Goal: Task Accomplishment & Management: Manage account settings

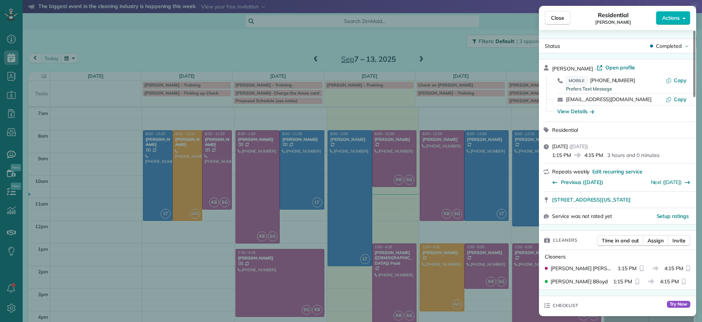
scroll to position [3, 3]
click at [120, 52] on div "Close Residential Tracy Jones Actions Status Completed Tracy Jones · Open profi…" at bounding box center [351, 161] width 702 height 322
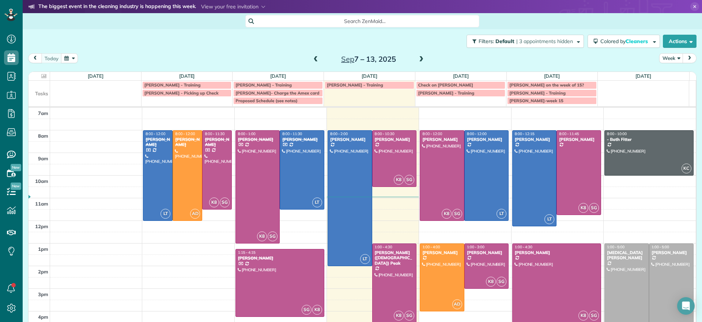
click at [420, 58] on span at bounding box center [421, 59] width 8 height 7
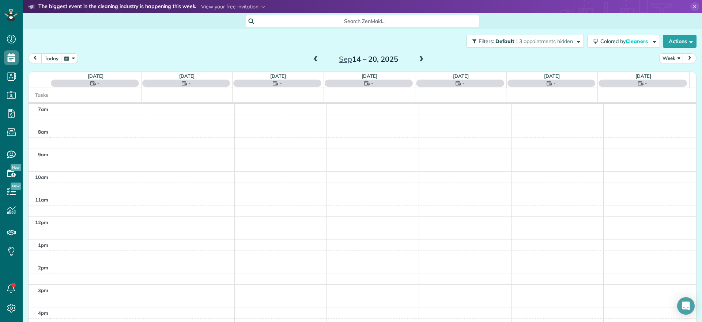
click at [312, 60] on span at bounding box center [316, 59] width 8 height 7
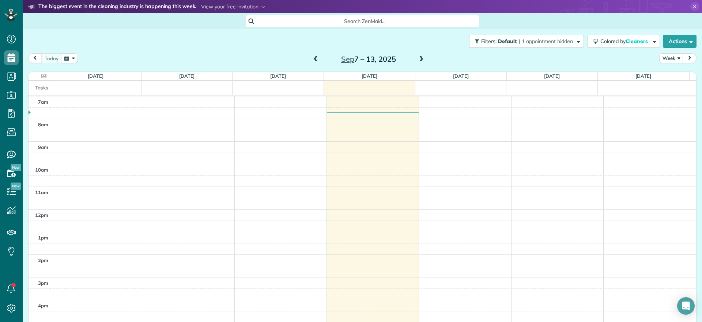
click at [417, 59] on span at bounding box center [421, 59] width 8 height 7
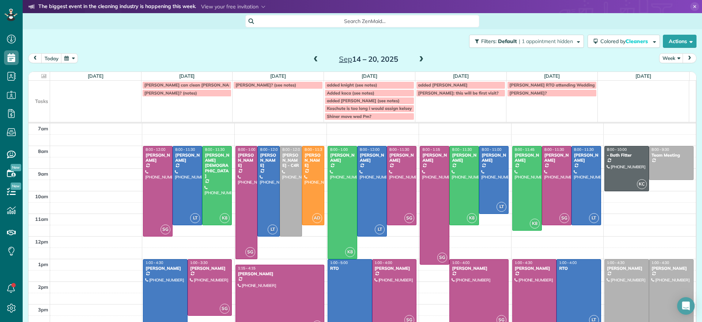
click at [259, 97] on td "Nelson? (see notes)" at bounding box center [277, 100] width 91 height 39
click at [268, 103] on div "**********" at bounding box center [351, 161] width 702 height 322
click at [268, 103] on td "Nelson? (see notes)" at bounding box center [277, 100] width 91 height 39
drag, startPoint x: 248, startPoint y: 98, endPoint x: 256, endPoint y: 85, distance: 15.1
click at [248, 98] on div "**********" at bounding box center [351, 161] width 702 height 322
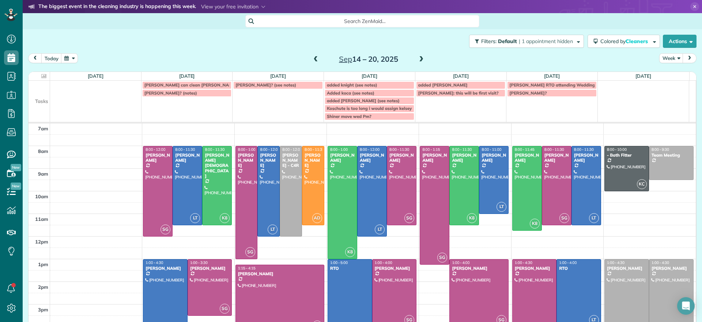
click at [259, 84] on span "Nelson? (see notes)" at bounding box center [265, 84] width 61 height 5
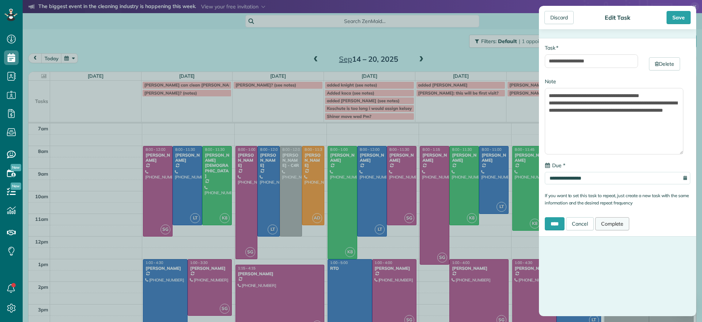
click at [622, 228] on link "Complete" at bounding box center [612, 223] width 34 height 13
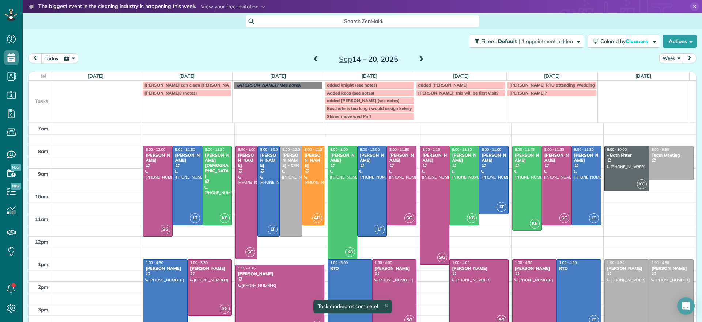
click at [261, 47] on div "Filters: Default | 1 appointment hidden Colored by Cleaners Color by Cleaner Co…" at bounding box center [362, 41] width 679 height 24
click at [194, 112] on td "Malandra? (notes)" at bounding box center [186, 104] width 91 height 31
click at [187, 90] on div "**********" at bounding box center [351, 161] width 702 height 322
click at [186, 93] on div "Malandra? (notes)" at bounding box center [186, 93] width 85 height 5
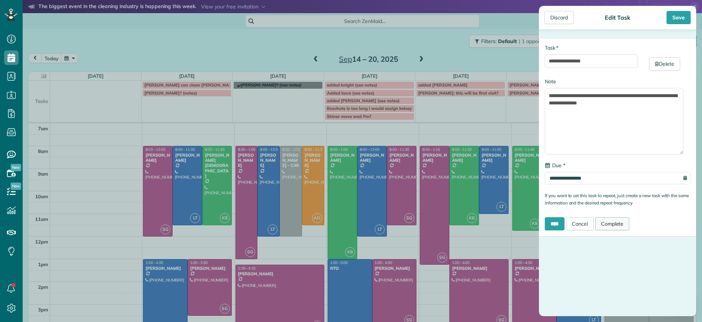
click at [616, 228] on link "Complete" at bounding box center [612, 223] width 34 height 13
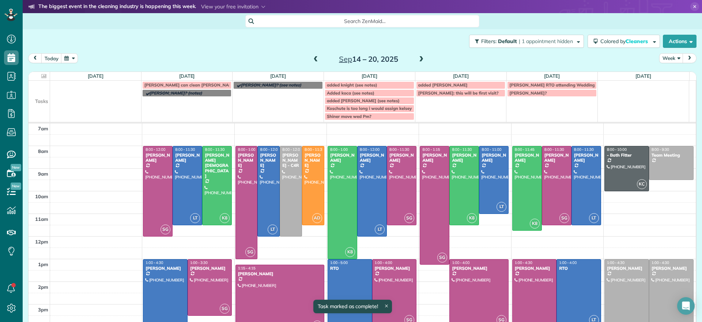
click at [179, 88] on link "Laura can clean crenshaw" at bounding box center [187, 84] width 90 height 7
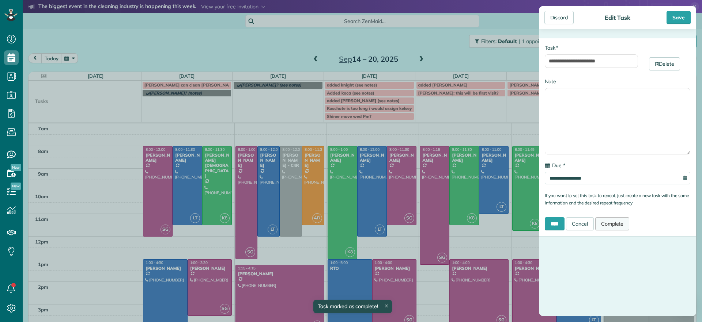
click at [623, 222] on link "Complete" at bounding box center [612, 223] width 34 height 13
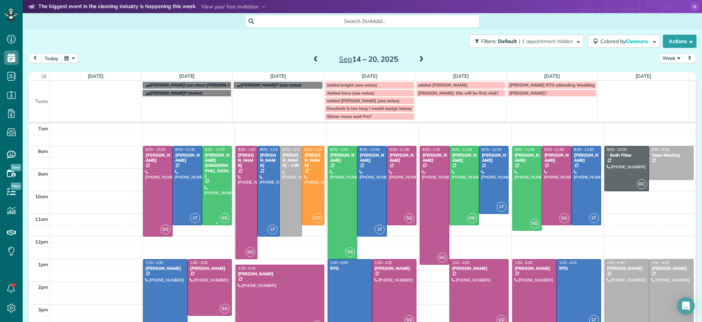
click at [212, 187] on div at bounding box center [216, 186] width 29 height 79
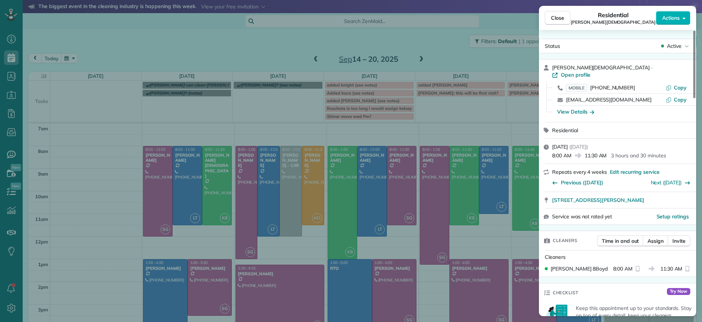
click at [213, 50] on div "Close Residential Tom Gay Actions Status Active Tom Gay · Open profile MOBILE (…" at bounding box center [351, 161] width 702 height 322
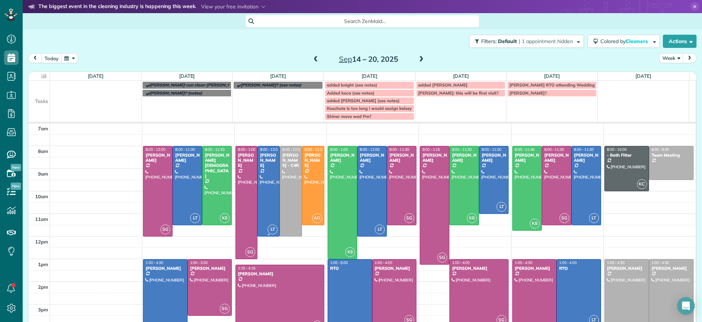
click at [264, 221] on div at bounding box center [269, 192] width 22 height 90
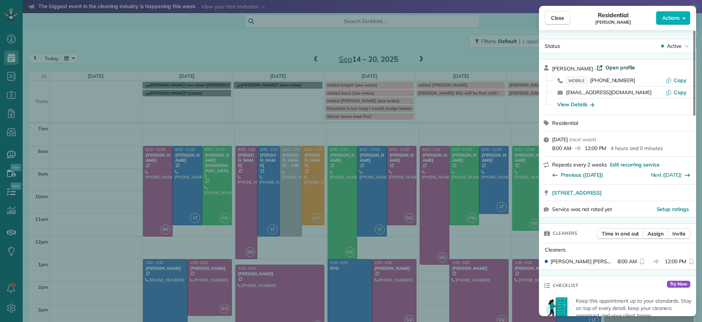
click at [612, 69] on span "Open profile" at bounding box center [620, 67] width 30 height 7
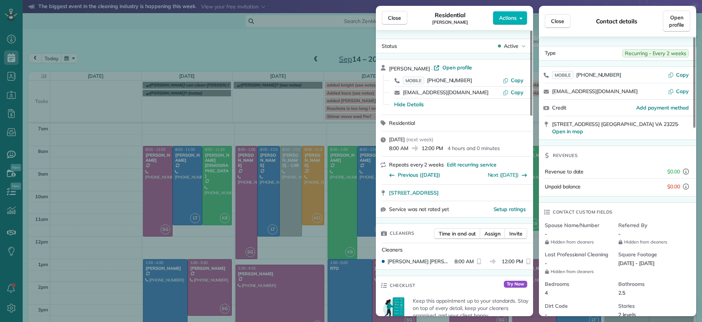
click at [269, 102] on div "Close Residential Hayley Morris Actions Status Active Hayley Morris · Open prof…" at bounding box center [351, 161] width 702 height 322
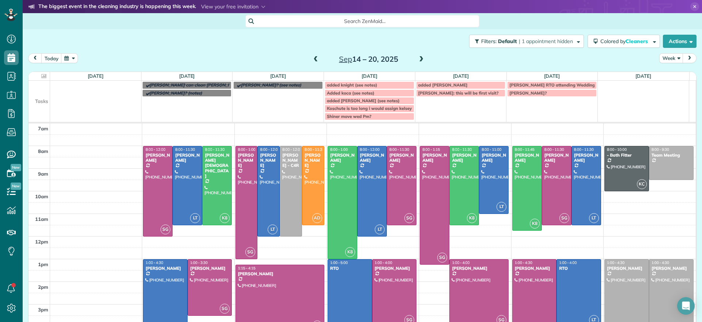
click at [254, 94] on td "Nelson? (see notes)" at bounding box center [277, 100] width 91 height 39
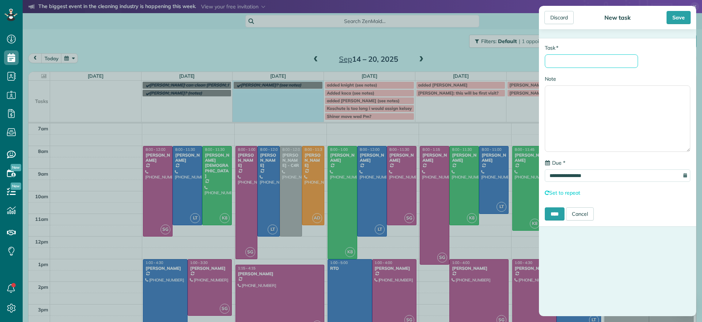
click at [575, 61] on input "* Task" at bounding box center [590, 61] width 93 height 14
click at [580, 64] on input "* Task" at bounding box center [590, 61] width 93 height 14
type input "******"
click at [561, 213] on input "****" at bounding box center [554, 214] width 20 height 13
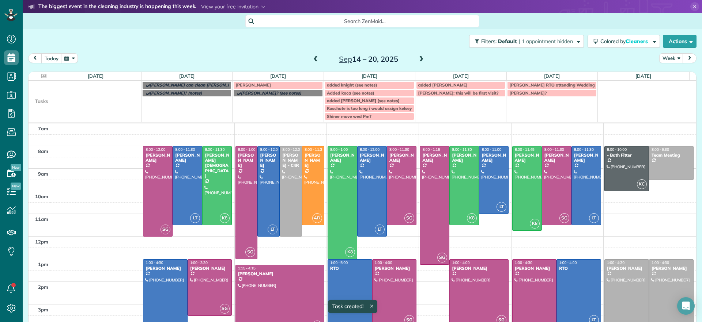
click at [285, 81] on td "Morris" at bounding box center [277, 85] width 91 height 8
click at [290, 84] on div "Morris" at bounding box center [277, 85] width 85 height 5
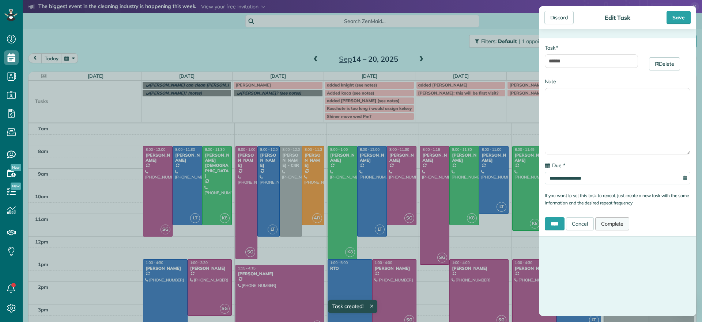
click at [610, 225] on link "Complete" at bounding box center [612, 223] width 34 height 13
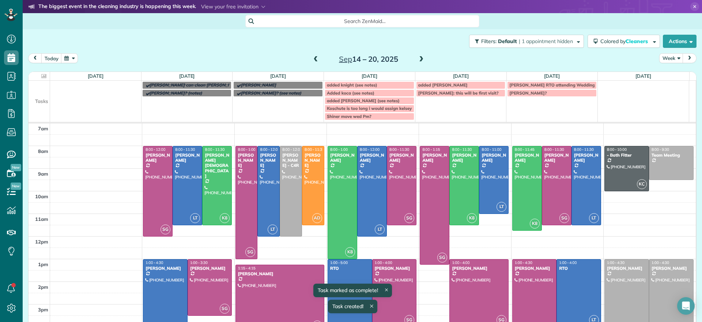
click at [197, 57] on div "today Week Sep 14 – 20, 2025" at bounding box center [362, 60] width 668 height 14
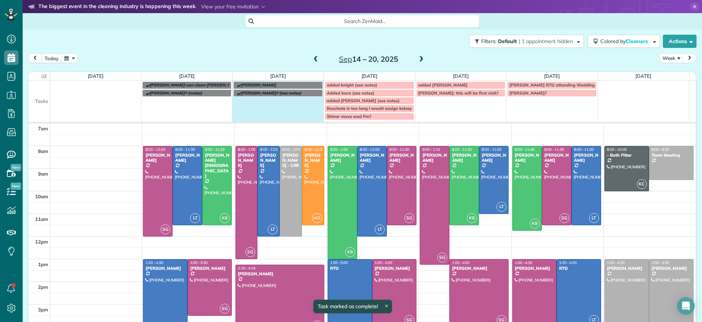
click at [284, 103] on td "Nelson? (see notes)" at bounding box center [277, 104] width 91 height 31
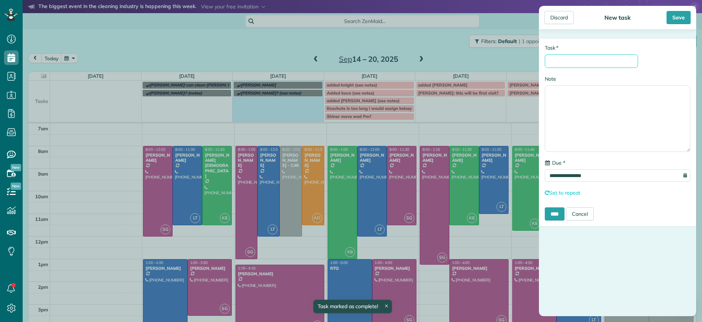
click at [563, 62] on input "* Task" at bounding box center [590, 61] width 93 height 14
type input "*******"
click at [558, 215] on input "****" at bounding box center [554, 214] width 20 height 13
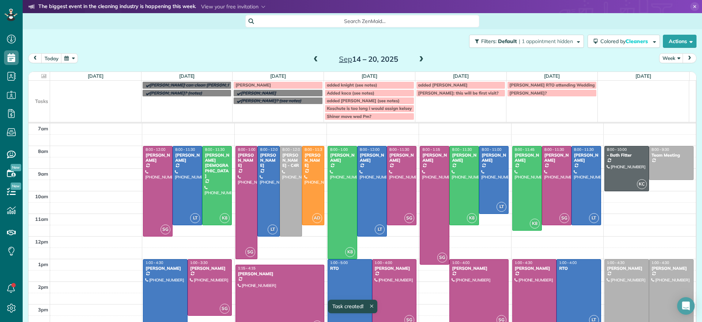
click at [277, 83] on div "Szkotak" at bounding box center [277, 85] width 85 height 5
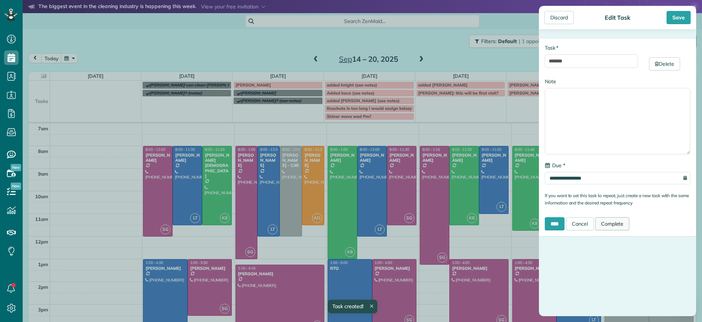
click at [622, 223] on link "Complete" at bounding box center [612, 223] width 34 height 13
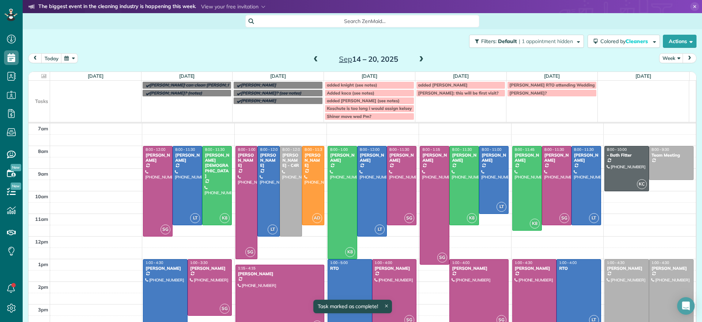
click at [245, 52] on div "Filters: Default | 1 appointment hidden Colored by Cleaners Color by Cleaner Co…" at bounding box center [362, 41] width 679 height 24
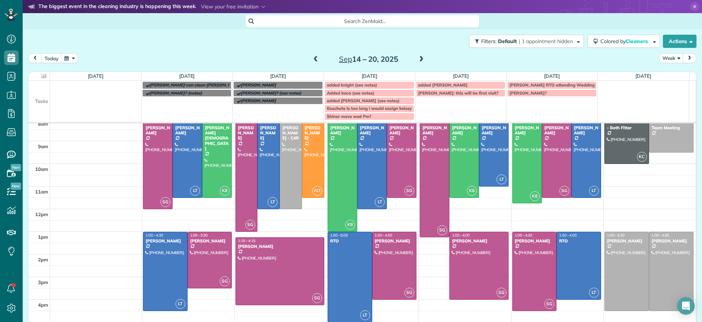
click at [264, 107] on td "Szkotak" at bounding box center [277, 108] width 91 height 23
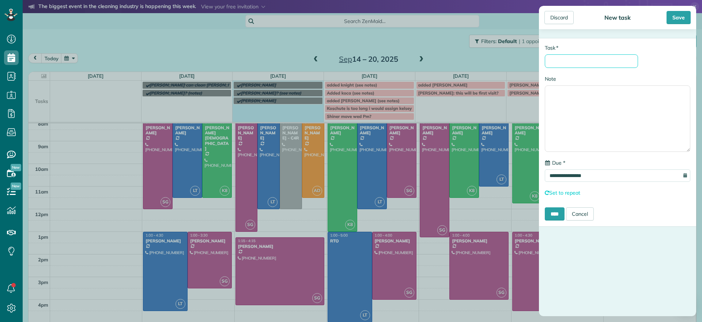
click at [620, 62] on input "* Task" at bounding box center [590, 61] width 93 height 14
type input "*****"
click at [603, 107] on textarea "Note" at bounding box center [616, 119] width 145 height 67
click at [560, 211] on input "****" at bounding box center [554, 214] width 20 height 13
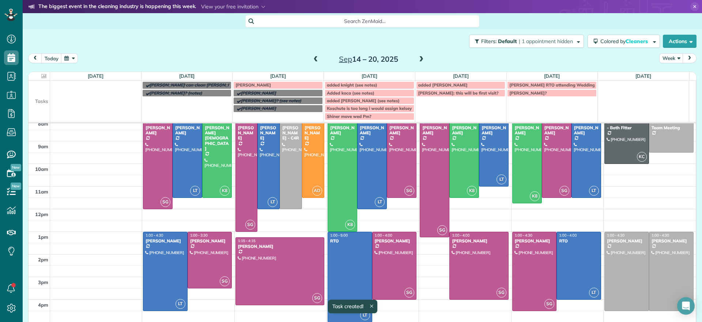
click at [288, 84] on div "Jones" at bounding box center [277, 85] width 85 height 5
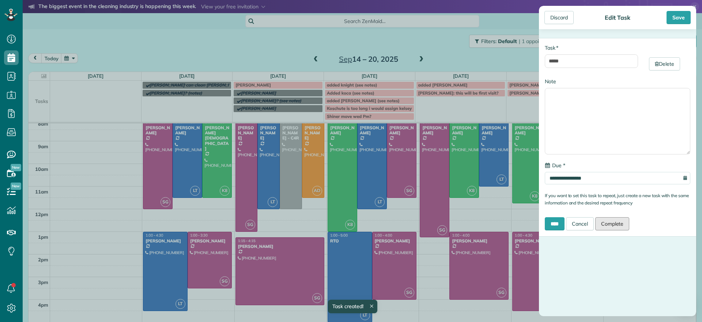
drag, startPoint x: 624, startPoint y: 224, endPoint x: 634, endPoint y: 228, distance: 11.0
click at [625, 223] on link "Complete" at bounding box center [612, 223] width 34 height 13
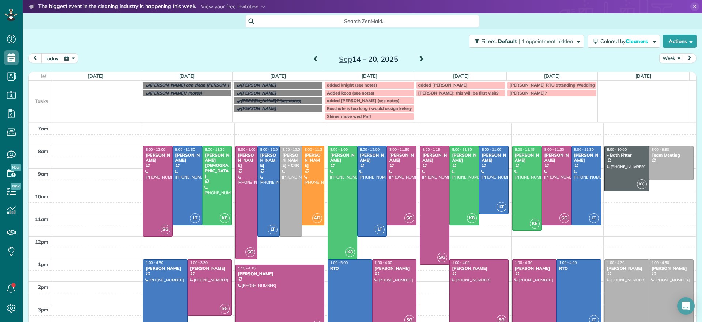
click at [96, 50] on div "Filters: Default | 1 appointment hidden Colored by Cleaners Color by Cleaner Co…" at bounding box center [362, 41] width 679 height 24
click at [387, 283] on div at bounding box center [394, 293] width 44 height 67
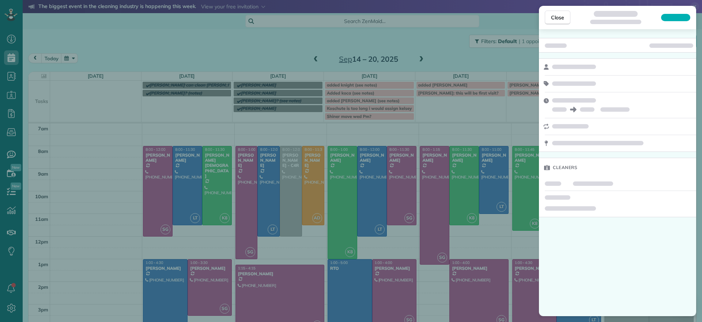
click at [387, 284] on div "Close Cleaners" at bounding box center [351, 161] width 702 height 322
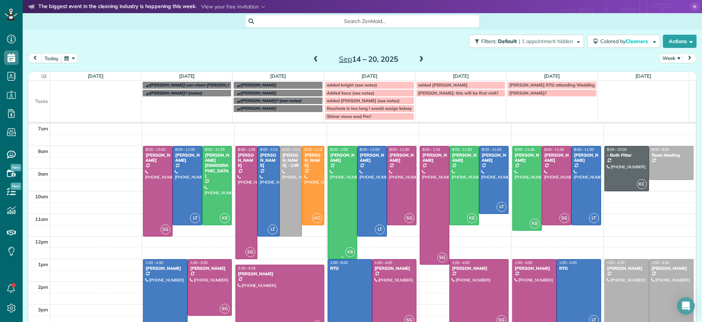
click at [334, 240] on div at bounding box center [342, 203] width 29 height 113
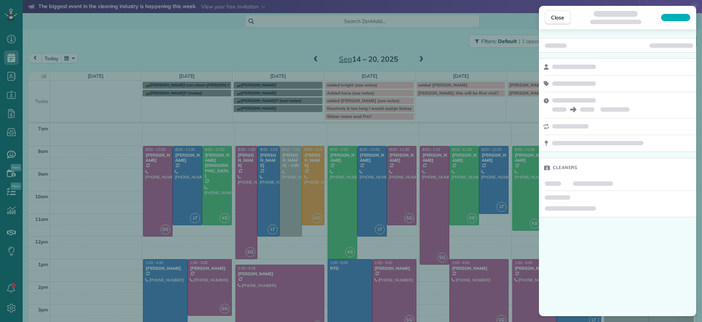
click at [334, 240] on div "Close Cleaners" at bounding box center [351, 161] width 702 height 322
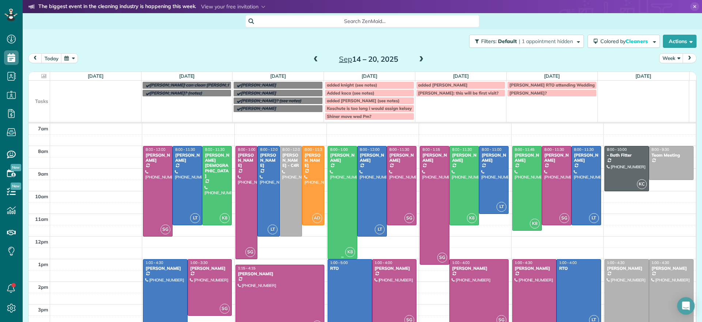
click at [334, 240] on div at bounding box center [342, 203] width 29 height 113
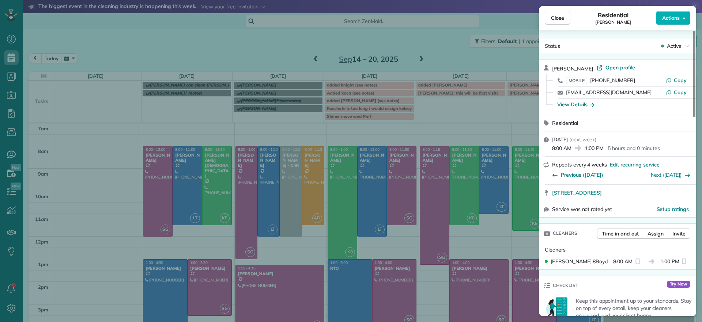
click at [396, 286] on div "Close Residential Kellie Koshute Actions Status Active Kellie Koshute · Open pr…" at bounding box center [351, 161] width 702 height 322
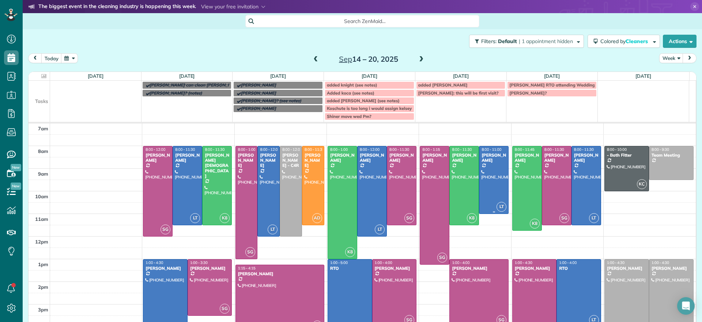
click at [484, 181] on div at bounding box center [493, 180] width 29 height 67
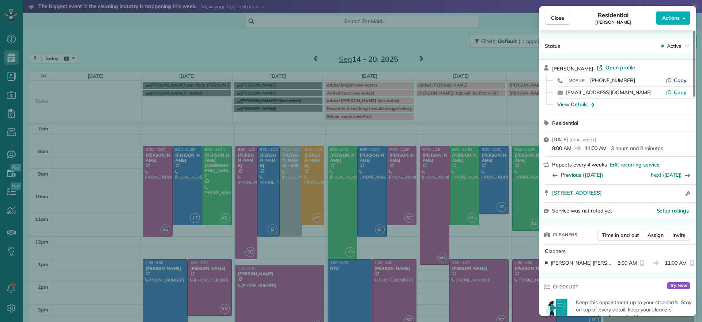
click at [676, 81] on span "Copy" at bounding box center [679, 80] width 13 height 7
drag, startPoint x: 555, startPoint y: 18, endPoint x: 559, endPoint y: 24, distance: 7.7
click at [555, 18] on span "Close" at bounding box center [557, 17] width 13 height 7
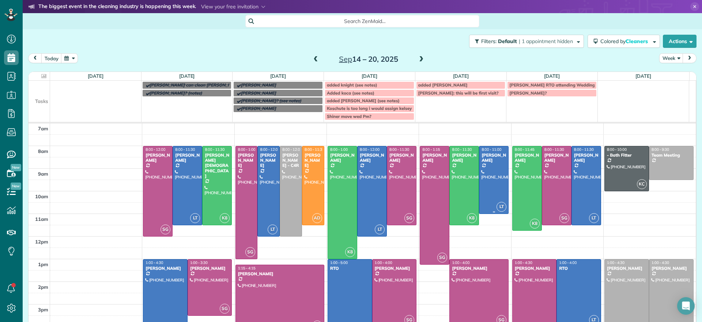
click at [491, 196] on div at bounding box center [493, 180] width 29 height 67
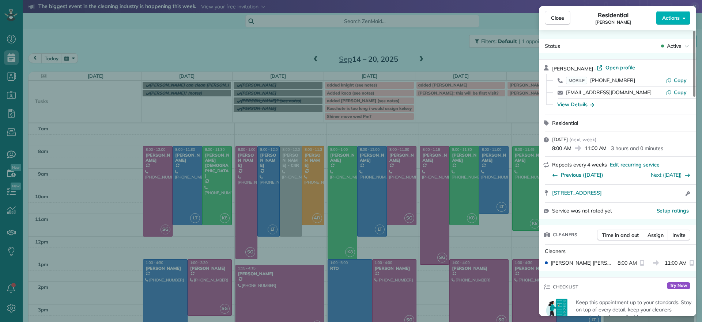
click at [466, 126] on div "Close Residential Lesley Bruno Actions Status Active Lesley Bruno · Open profil…" at bounding box center [351, 161] width 702 height 322
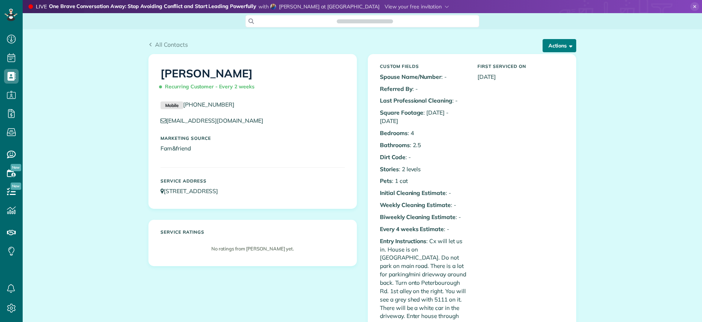
scroll to position [322, 23]
click at [551, 49] on button "Actions" at bounding box center [559, 45] width 34 height 13
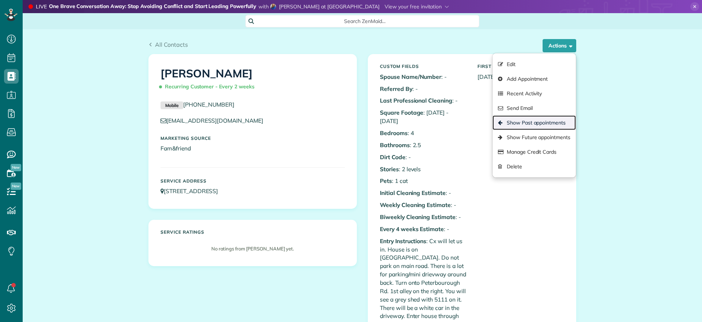
click at [539, 124] on link "Show Past appointments" at bounding box center [533, 122] width 83 height 15
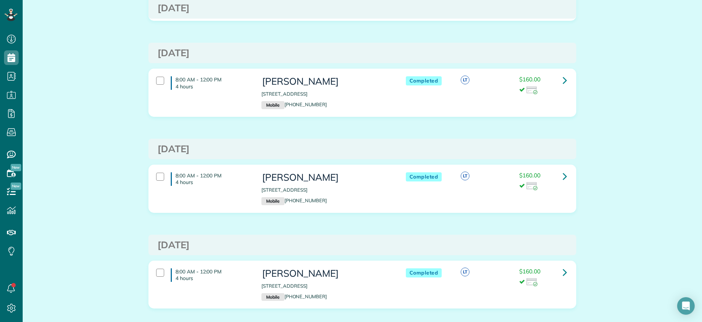
scroll to position [137, 0]
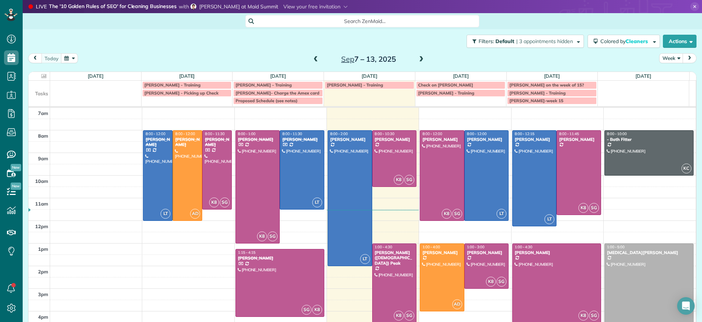
scroll to position [3, 3]
